Goal: Task Accomplishment & Management: Use online tool/utility

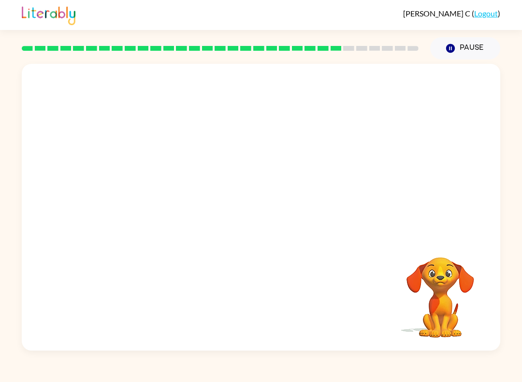
click at [391, 41] on button "Pause Pause" at bounding box center [465, 48] width 70 height 22
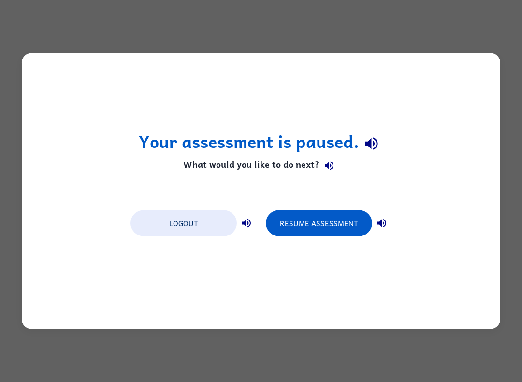
click at [391, 95] on div "Your assessment is paused. What would you like to do next? Logout Resume Assess…" at bounding box center [261, 191] width 478 height 276
click at [333, 211] on button "Resume Assessment" at bounding box center [319, 223] width 106 height 26
click at [287, 215] on button "Resume Assessment" at bounding box center [319, 223] width 106 height 26
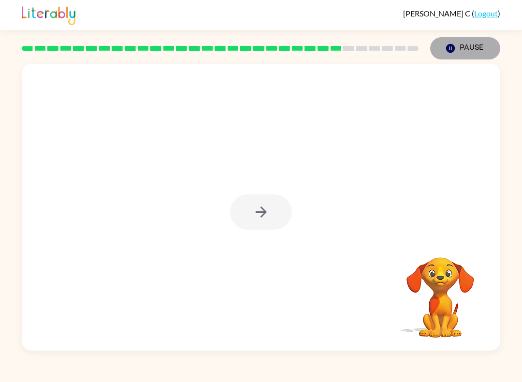
click at [391, 43] on button "Pause Pause" at bounding box center [465, 48] width 70 height 22
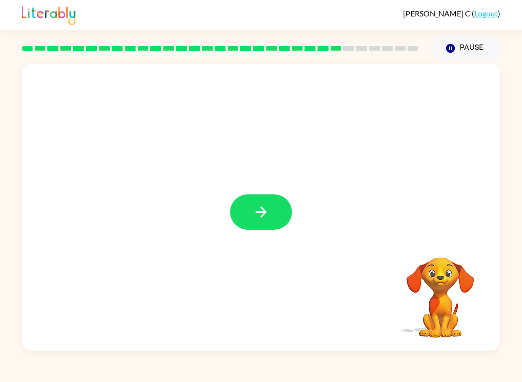
click at [391, 48] on button "Pause Pause" at bounding box center [465, 48] width 70 height 22
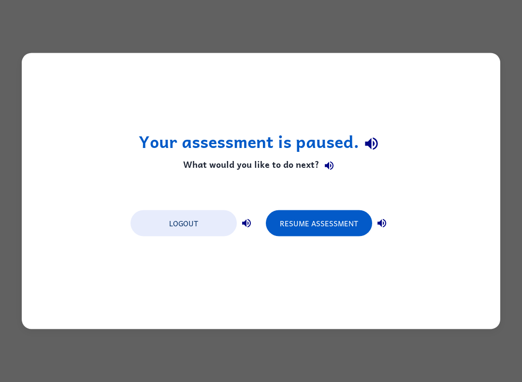
click at [311, 220] on button "Resume Assessment" at bounding box center [319, 223] width 106 height 26
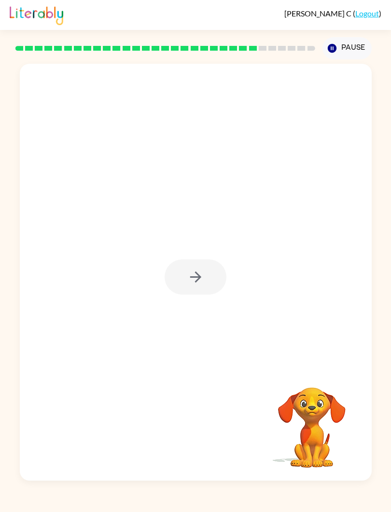
click at [355, 44] on button "Pause Pause" at bounding box center [347, 48] width 49 height 22
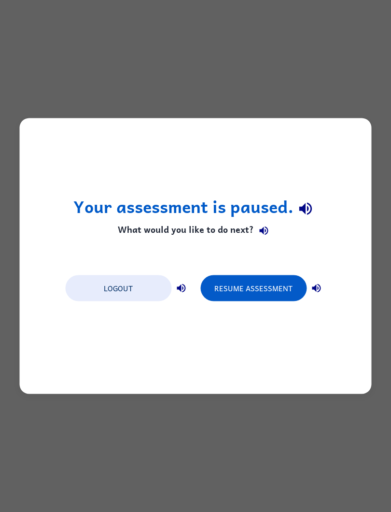
click at [264, 283] on button "Resume Assessment" at bounding box center [253, 288] width 106 height 26
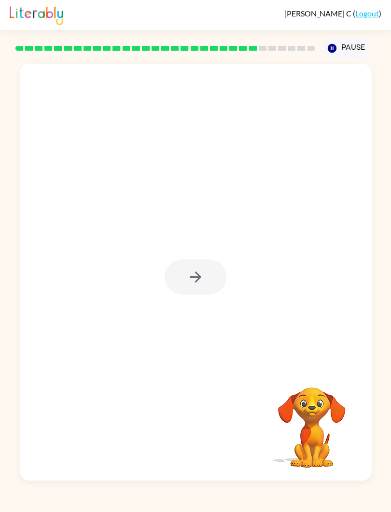
click at [376, 10] on link "Logout" at bounding box center [368, 13] width 24 height 9
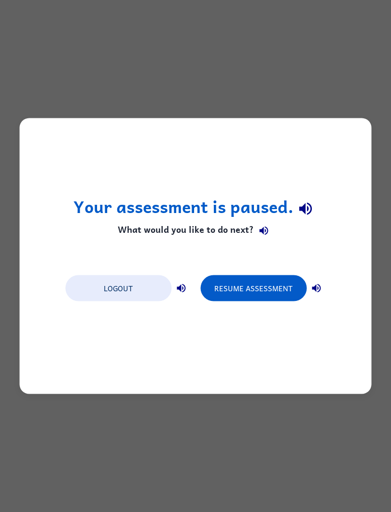
click at [263, 288] on button "Resume Assessment" at bounding box center [253, 288] width 106 height 26
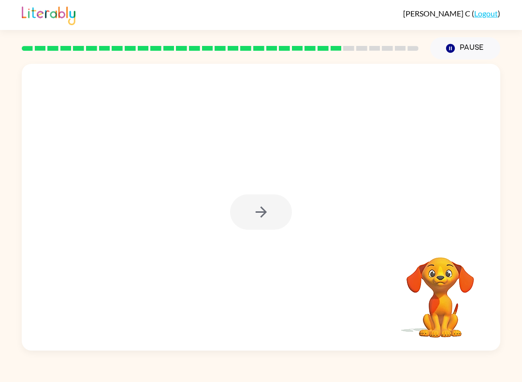
click at [255, 201] on div at bounding box center [261, 211] width 62 height 35
click at [251, 213] on div at bounding box center [261, 211] width 62 height 35
click at [245, 218] on div at bounding box center [261, 211] width 62 height 35
click at [253, 219] on div at bounding box center [261, 211] width 62 height 35
click at [259, 217] on icon "button" at bounding box center [261, 211] width 17 height 17
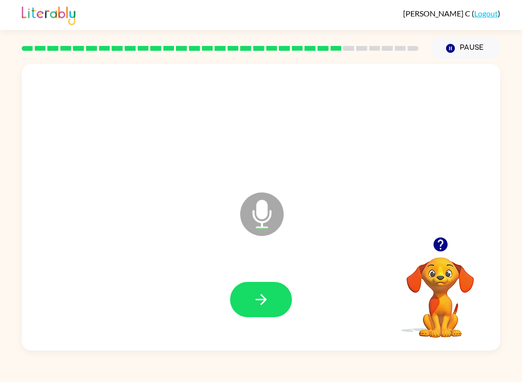
click at [243, 285] on button "button" at bounding box center [261, 299] width 62 height 35
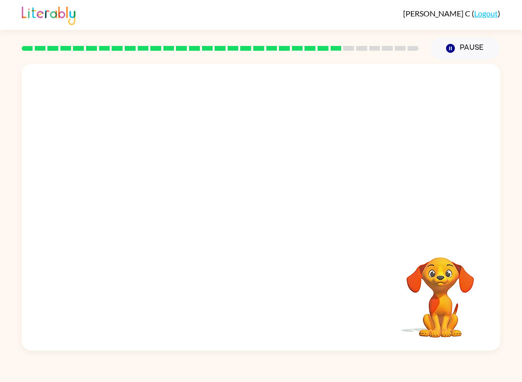
click at [300, 379] on div "[PERSON_NAME] ( Logout ) Pause Pause Your browser must support playing .mp4 fil…" at bounding box center [261, 191] width 522 height 382
click at [391, 325] on video "Your browser must support playing .mp4 files to use Literably. Please try using…" at bounding box center [440, 290] width 97 height 97
click at [391, 286] on video "Your browser must support playing .mp4 files to use Literably. Please try using…" at bounding box center [440, 290] width 97 height 97
click at [391, 259] on video "Your browser must support playing .mp4 files to use Literably. Please try using…" at bounding box center [440, 290] width 97 height 97
click at [391, 234] on div at bounding box center [261, 207] width 478 height 286
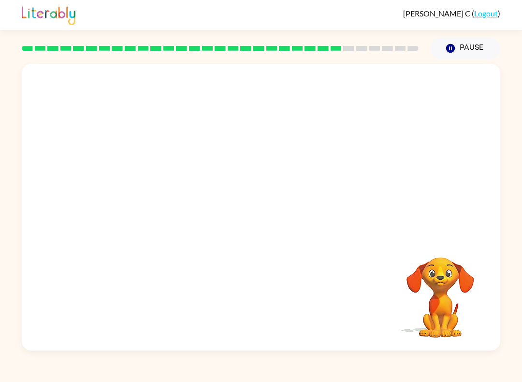
click at [391, 46] on button "Pause Pause" at bounding box center [465, 48] width 70 height 22
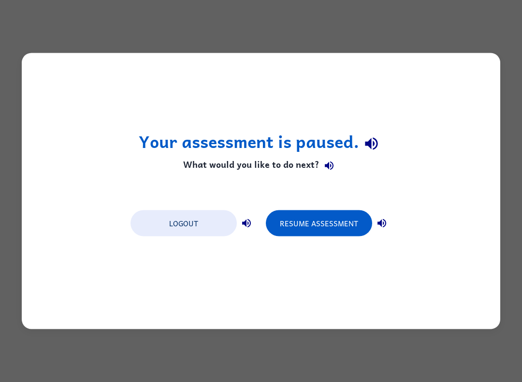
click at [335, 215] on button "Resume Assessment" at bounding box center [319, 223] width 106 height 26
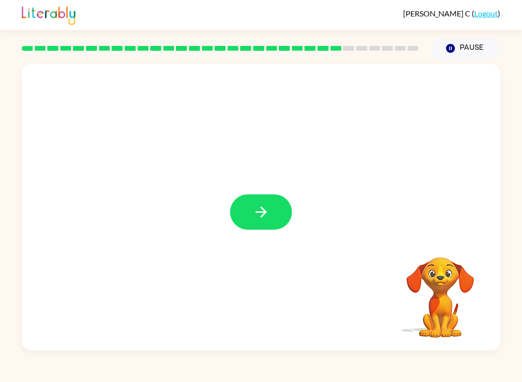
click at [273, 202] on button "button" at bounding box center [261, 211] width 62 height 35
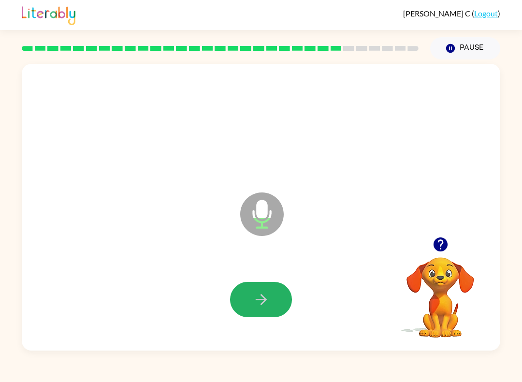
click at [256, 304] on icon "button" at bounding box center [261, 299] width 17 height 17
click at [263, 298] on icon "button" at bounding box center [260, 299] width 11 height 11
click at [253, 307] on icon "button" at bounding box center [261, 299] width 17 height 17
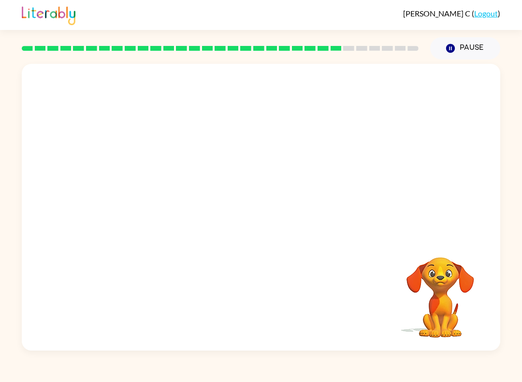
click at [391, 46] on button "Pause Pause" at bounding box center [465, 48] width 70 height 22
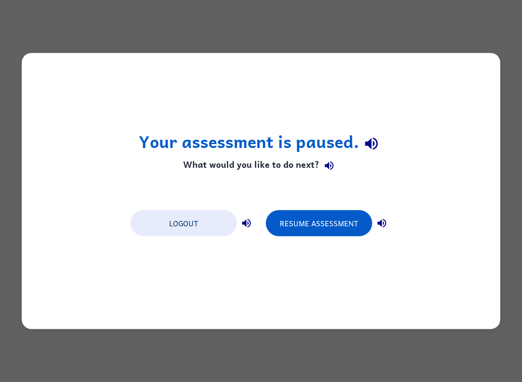
click at [329, 231] on button "Resume Assessment" at bounding box center [319, 223] width 106 height 26
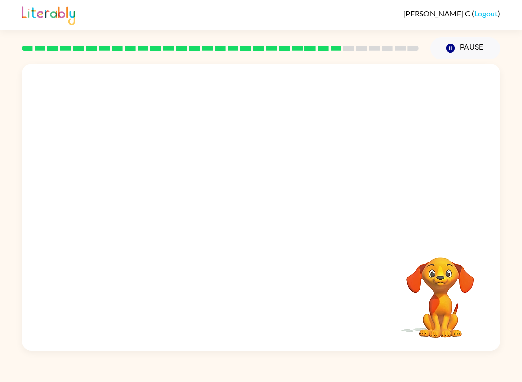
click at [391, 262] on div "Your browser must support playing .mp4 files to use Literably. Please try using…" at bounding box center [261, 207] width 478 height 286
click at [289, 220] on button "button" at bounding box center [261, 211] width 62 height 35
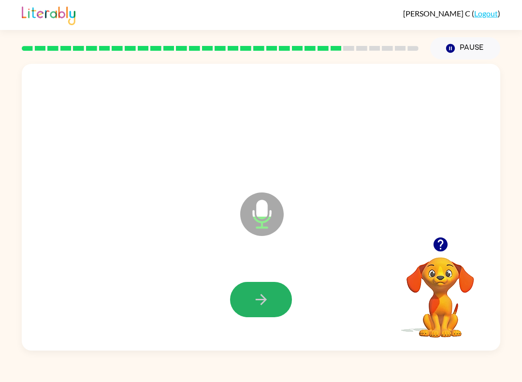
click at [261, 296] on icon "button" at bounding box center [260, 299] width 11 height 11
click at [248, 317] on button "button" at bounding box center [261, 299] width 62 height 35
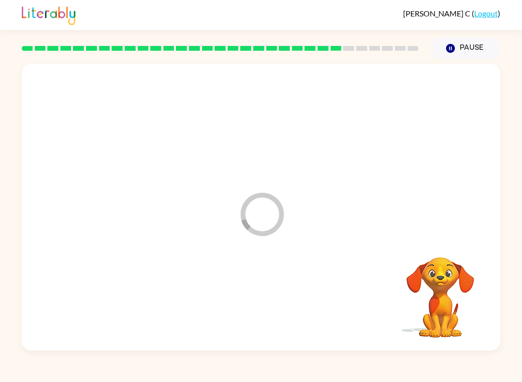
click at [240, 294] on div at bounding box center [260, 299] width 459 height 83
click at [391, 219] on div at bounding box center [261, 207] width 478 height 286
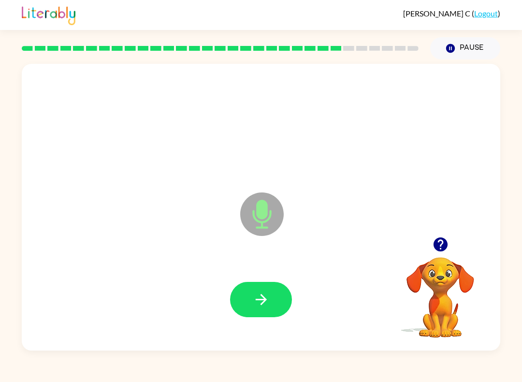
click at [265, 285] on button "button" at bounding box center [261, 299] width 62 height 35
click at [283, 286] on button "button" at bounding box center [261, 299] width 62 height 35
click at [273, 282] on button "button" at bounding box center [261, 299] width 62 height 35
click at [264, 298] on icon "button" at bounding box center [260, 299] width 11 height 11
click at [273, 304] on button "button" at bounding box center [261, 299] width 62 height 35
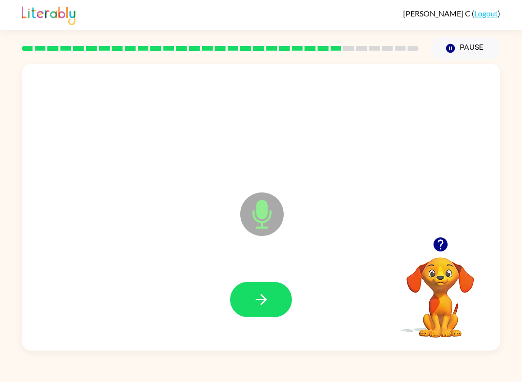
click at [258, 316] on button "button" at bounding box center [261, 299] width 62 height 35
click at [264, 279] on div at bounding box center [260, 299] width 459 height 83
click at [230, 296] on button "button" at bounding box center [261, 299] width 62 height 35
click at [286, 300] on button "button" at bounding box center [261, 299] width 62 height 35
click at [267, 292] on icon "button" at bounding box center [261, 299] width 17 height 17
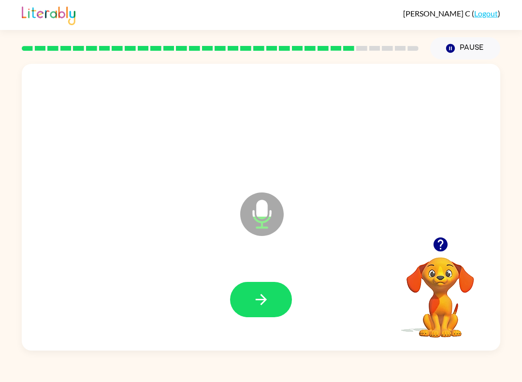
click at [253, 280] on div at bounding box center [260, 299] width 459 height 83
click at [251, 311] on button "button" at bounding box center [261, 299] width 62 height 35
click at [248, 295] on button "button" at bounding box center [261, 299] width 62 height 35
click at [251, 300] on button "button" at bounding box center [261, 299] width 62 height 35
click at [246, 316] on button "button" at bounding box center [261, 299] width 62 height 35
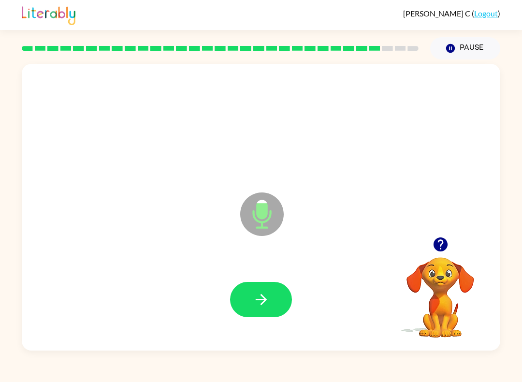
click at [245, 290] on button "button" at bounding box center [261, 299] width 62 height 35
click at [269, 314] on button "button" at bounding box center [261, 299] width 62 height 35
click at [283, 309] on button "button" at bounding box center [261, 299] width 62 height 35
click at [278, 306] on button "button" at bounding box center [261, 299] width 62 height 35
click at [255, 300] on icon "button" at bounding box center [261, 299] width 17 height 17
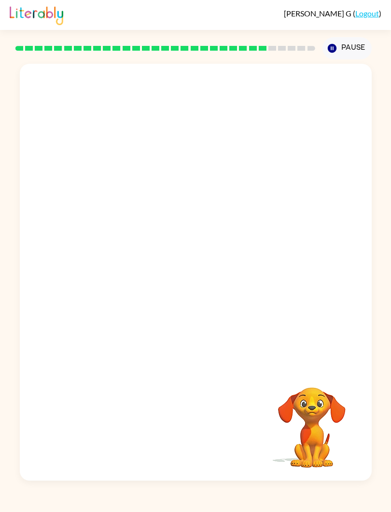
click at [345, 43] on button "Pause Pause" at bounding box center [347, 48] width 49 height 22
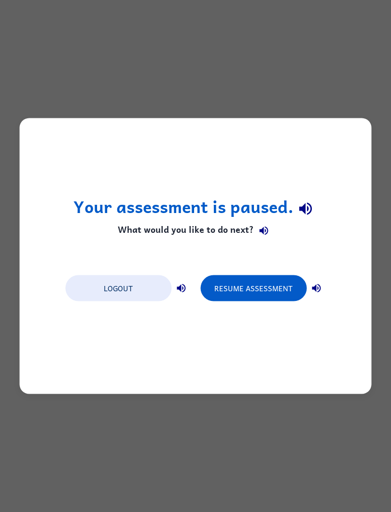
click at [267, 282] on button "Resume Assessment" at bounding box center [253, 288] width 106 height 26
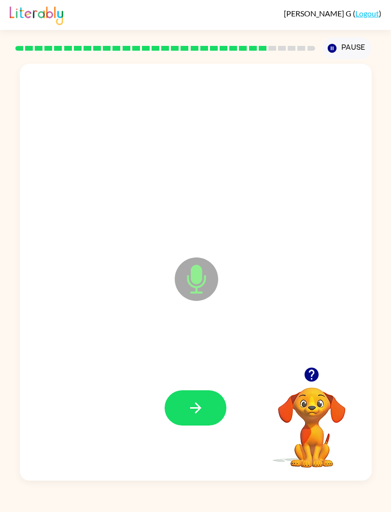
click at [214, 395] on button "button" at bounding box center [196, 407] width 62 height 35
click at [190, 403] on icon "button" at bounding box center [195, 408] width 17 height 17
click at [204, 394] on button "button" at bounding box center [196, 407] width 62 height 35
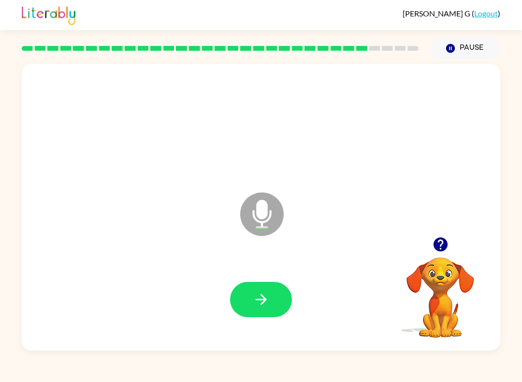
click at [391, 43] on icon "Pause" at bounding box center [450, 48] width 11 height 11
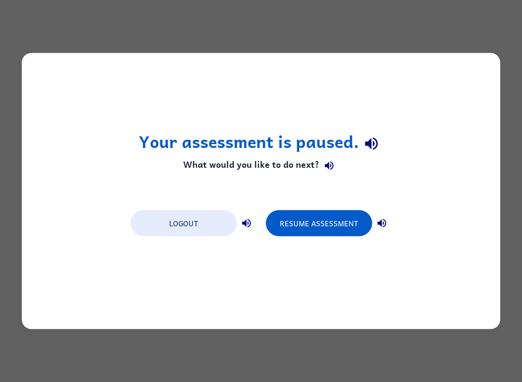
click at [335, 228] on button "Resume Assessment" at bounding box center [319, 223] width 106 height 26
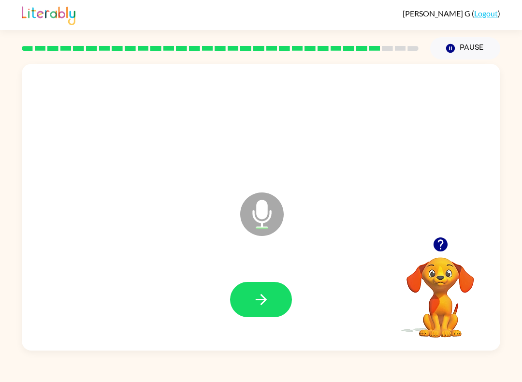
click at [391, 236] on button "button" at bounding box center [440, 244] width 25 height 25
click at [391, 233] on button "button" at bounding box center [440, 244] width 25 height 25
click at [391, 43] on button "Pause Pause" at bounding box center [465, 48] width 70 height 22
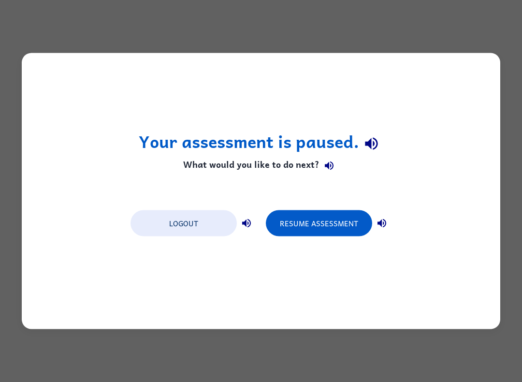
click at [309, 224] on button "Resume Assessment" at bounding box center [319, 223] width 106 height 26
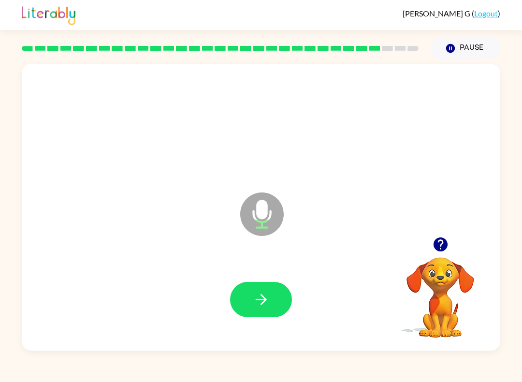
click at [391, 39] on button "Pause Pause" at bounding box center [465, 48] width 70 height 22
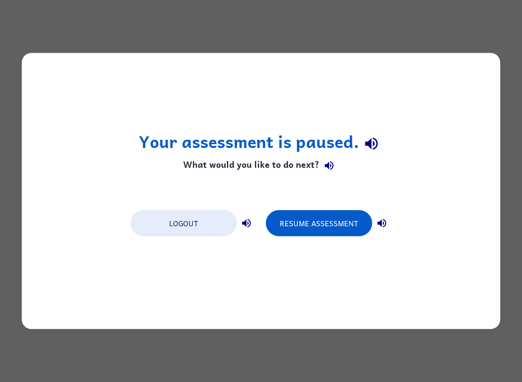
click at [314, 229] on button "Resume Assessment" at bounding box center [319, 223] width 106 height 26
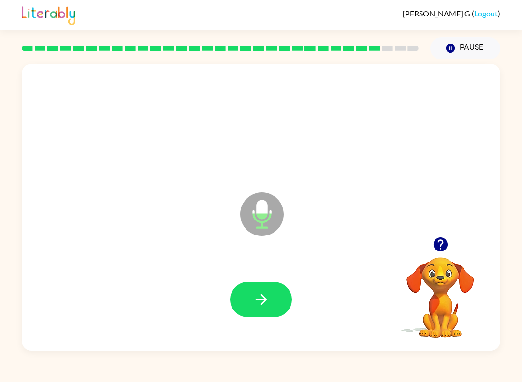
click at [391, 48] on button "Pause Pause" at bounding box center [465, 48] width 70 height 22
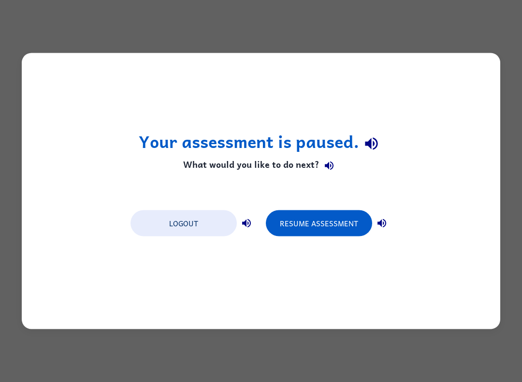
click at [349, 227] on button "Resume Assessment" at bounding box center [319, 223] width 106 height 26
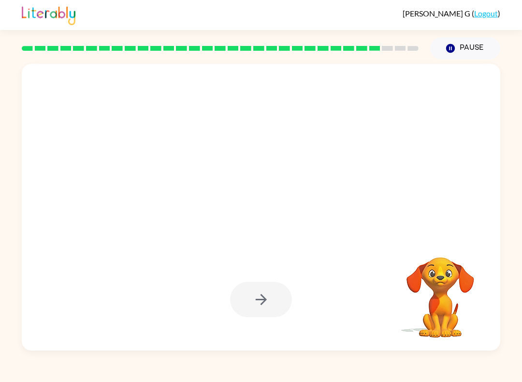
click at [391, 201] on div at bounding box center [261, 207] width 478 height 286
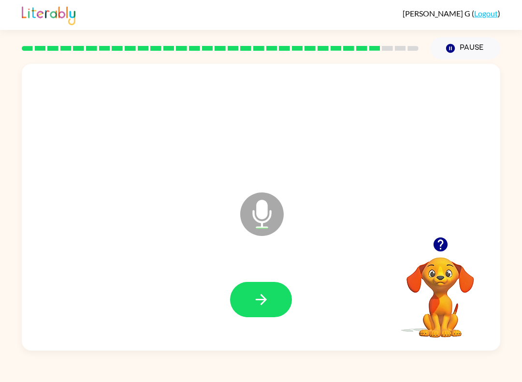
click at [273, 313] on button "button" at bounding box center [261, 299] width 62 height 35
click at [391, 239] on icon "button" at bounding box center [440, 244] width 14 height 14
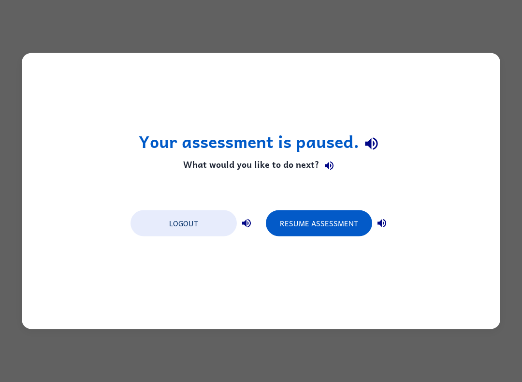
click at [333, 219] on button "Resume Assessment" at bounding box center [319, 223] width 106 height 26
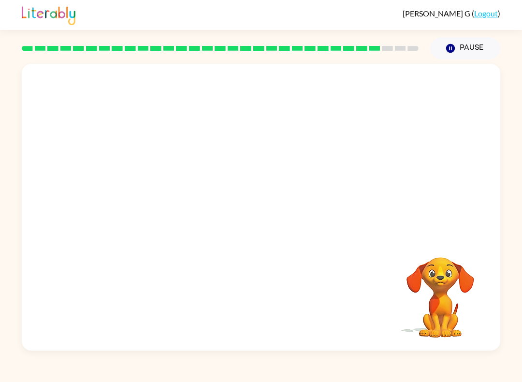
click at [391, 274] on video "Your browser must support playing .mp4 files to use Literably. Please try using…" at bounding box center [440, 290] width 97 height 97
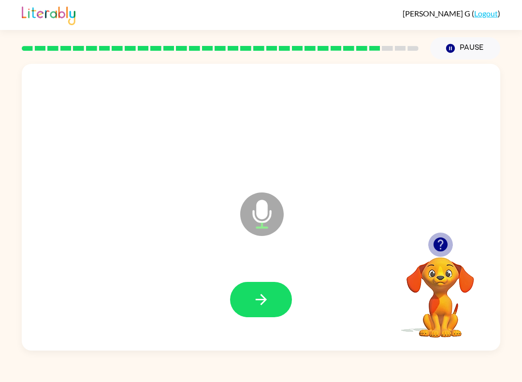
click at [391, 246] on icon "button" at bounding box center [440, 244] width 17 height 17
click at [267, 305] on icon "button" at bounding box center [261, 299] width 17 height 17
click at [264, 291] on button "button" at bounding box center [261, 299] width 62 height 35
click at [391, 44] on button "Pause Pause" at bounding box center [465, 48] width 70 height 22
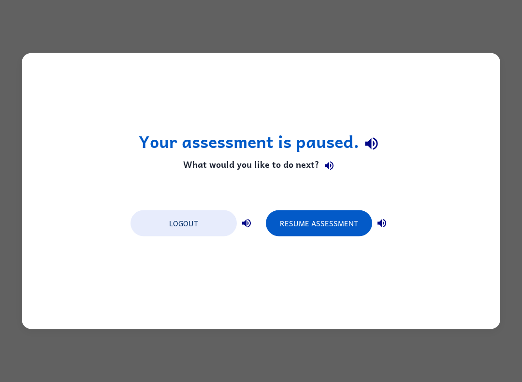
click at [361, 224] on button "Resume Assessment" at bounding box center [319, 223] width 106 height 26
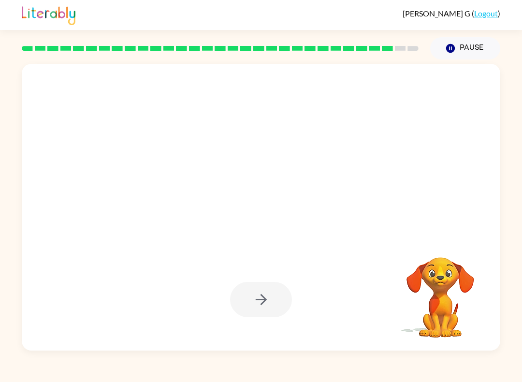
click at [391, 53] on button "Pause Pause" at bounding box center [465, 48] width 70 height 22
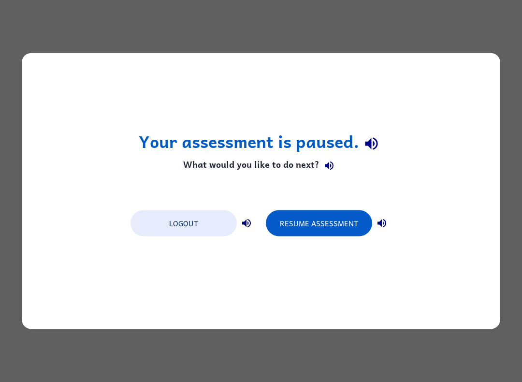
click at [351, 221] on button "Resume Assessment" at bounding box center [319, 223] width 106 height 26
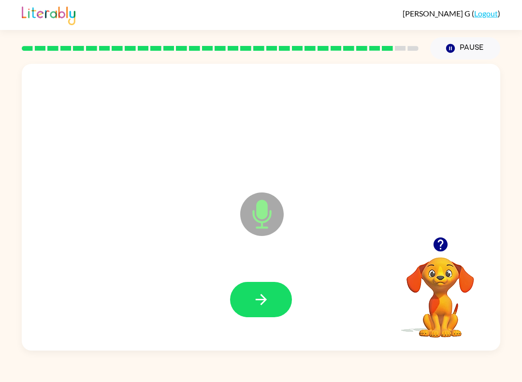
click at [391, 244] on icon "button" at bounding box center [440, 244] width 14 height 14
click at [391, 241] on icon "button" at bounding box center [440, 244] width 14 height 14
click at [391, 243] on icon "button" at bounding box center [440, 244] width 14 height 14
click at [391, 238] on icon "button" at bounding box center [440, 244] width 17 height 17
click at [273, 310] on button "button" at bounding box center [261, 299] width 62 height 35
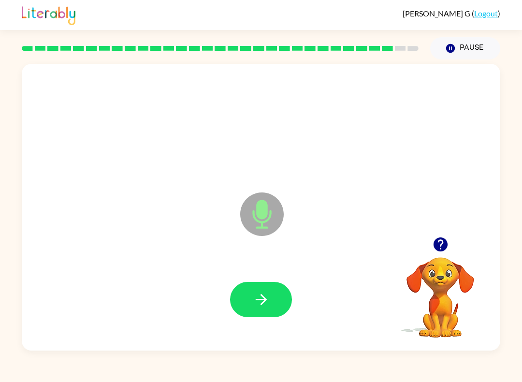
click at [391, 252] on icon "button" at bounding box center [440, 244] width 17 height 17
click at [391, 254] on div at bounding box center [440, 244] width 97 height 25
click at [391, 244] on icon "button" at bounding box center [440, 244] width 14 height 14
click at [266, 312] on button "button" at bounding box center [261, 299] width 62 height 35
click at [391, 244] on icon "button" at bounding box center [440, 244] width 14 height 14
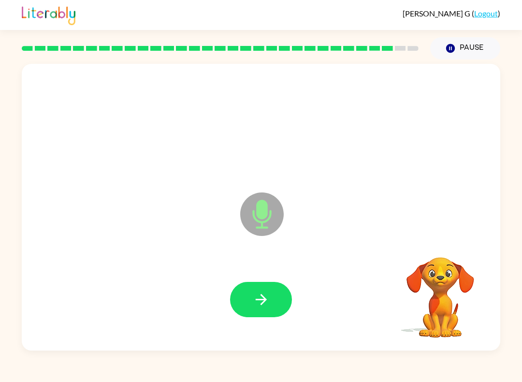
click at [391, 221] on div "Microphone The Microphone is here when it is your turn to talk" at bounding box center [261, 207] width 478 height 286
click at [391, 243] on icon "button" at bounding box center [440, 244] width 17 height 17
click at [282, 300] on button "button" at bounding box center [261, 299] width 62 height 35
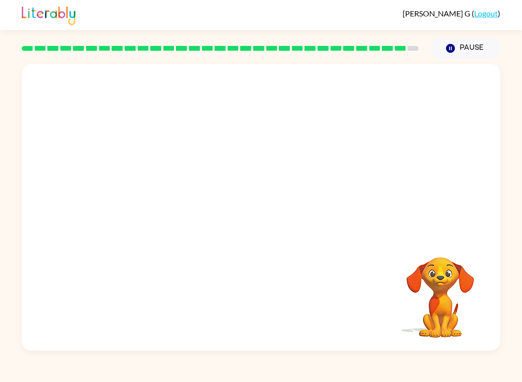
click at [391, 256] on video "Your browser must support playing .mp4 files to use Literably. Please try using…" at bounding box center [440, 290] width 97 height 97
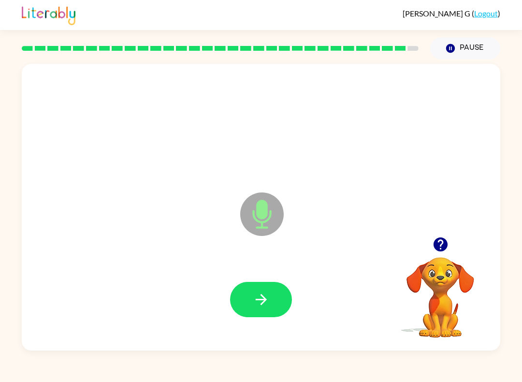
click at [256, 305] on icon "button" at bounding box center [261, 299] width 17 height 17
click at [391, 248] on icon "button" at bounding box center [440, 244] width 17 height 17
click at [248, 291] on button "button" at bounding box center [261, 299] width 62 height 35
click at [391, 241] on icon "button" at bounding box center [440, 244] width 14 height 14
click at [272, 306] on button "button" at bounding box center [261, 299] width 62 height 35
